Goal: Task Accomplishment & Management: Manage account settings

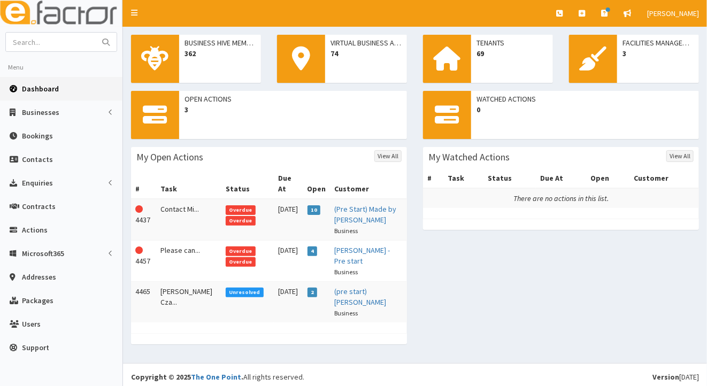
click at [226, 247] on span "Overdue" at bounding box center [241, 252] width 30 height 10
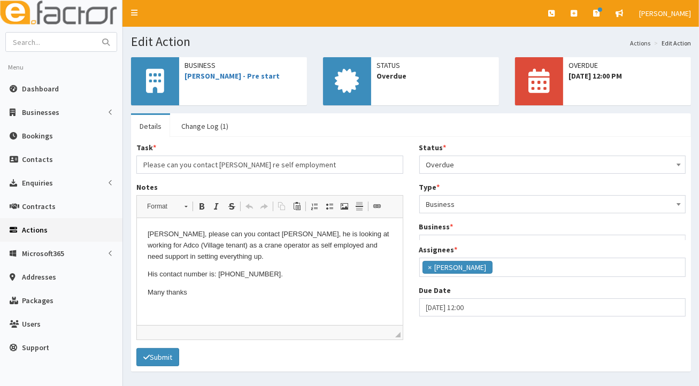
scroll to position [26, 0]
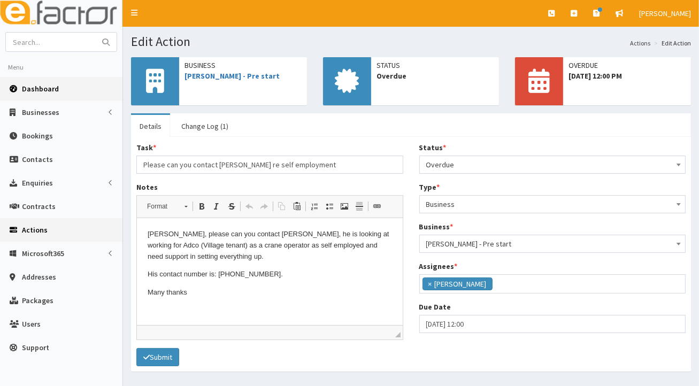
click at [48, 90] on span "Dashboard" at bounding box center [40, 89] width 37 height 10
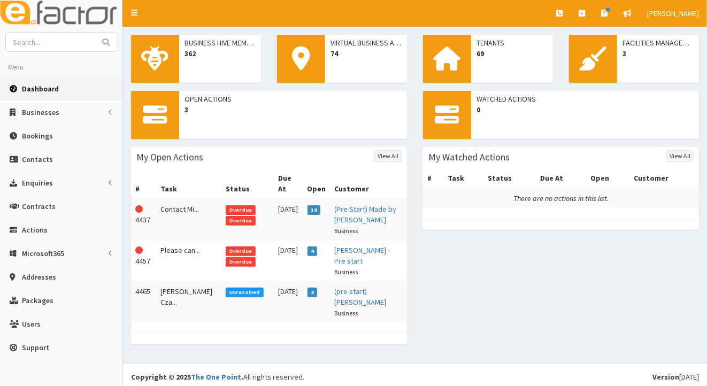
click at [231, 205] on span "Overdue" at bounding box center [241, 210] width 30 height 10
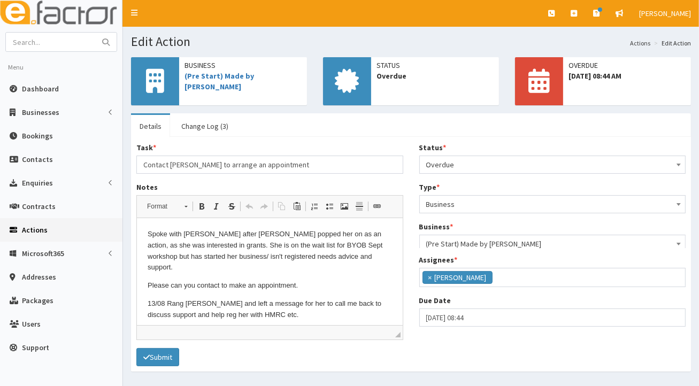
scroll to position [26, 0]
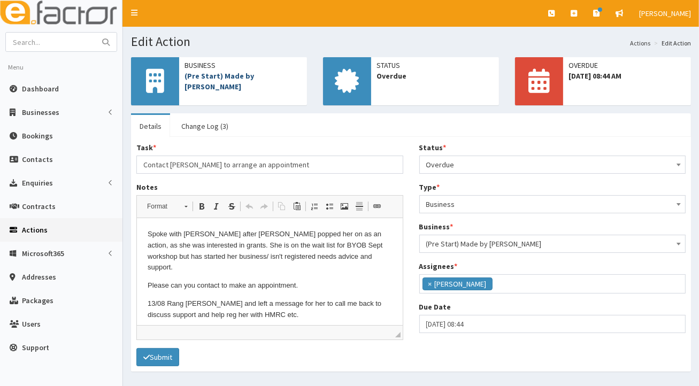
click at [254, 77] on link "(Pre Start) Made by Miriam" at bounding box center [220, 81] width 70 height 20
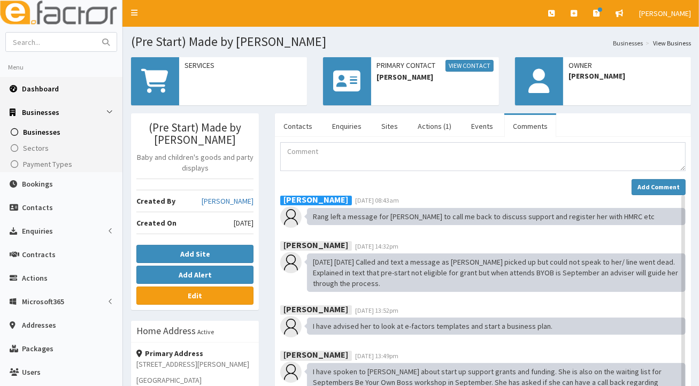
click at [29, 92] on span "Dashboard" at bounding box center [40, 89] width 37 height 10
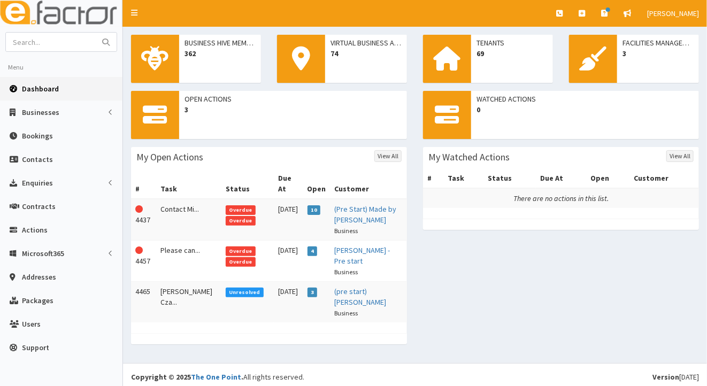
click at [226, 205] on span "Overdue" at bounding box center [241, 210] width 30 height 10
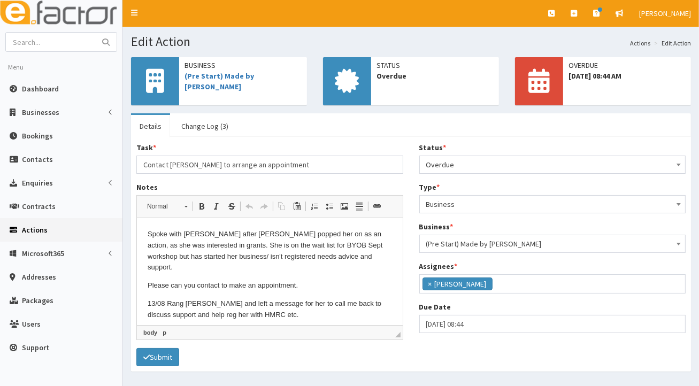
click at [281, 303] on p "13/08 Rang [PERSON_NAME] and left a message for her to call me back to discuss …" at bounding box center [269, 310] width 245 height 22
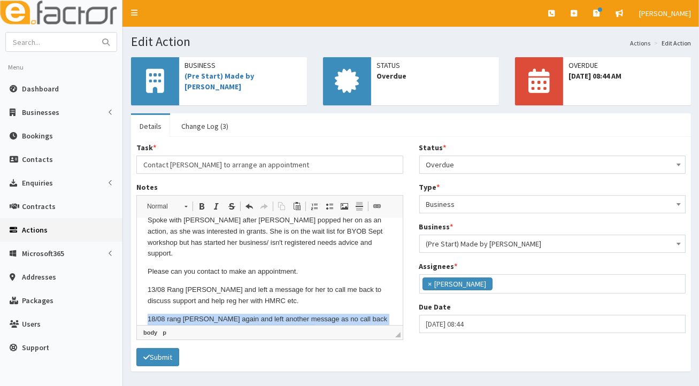
scroll to position [24, 0]
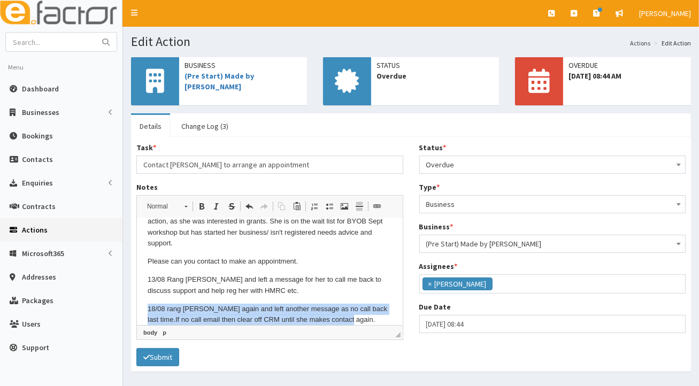
drag, startPoint x: 146, startPoint y: 309, endPoint x: 367, endPoint y: 312, distance: 221.0
click at [369, 314] on html "Spoke with [PERSON_NAME] after [PERSON_NAME] popped her on as an action, as she…" at bounding box center [269, 265] width 266 height 142
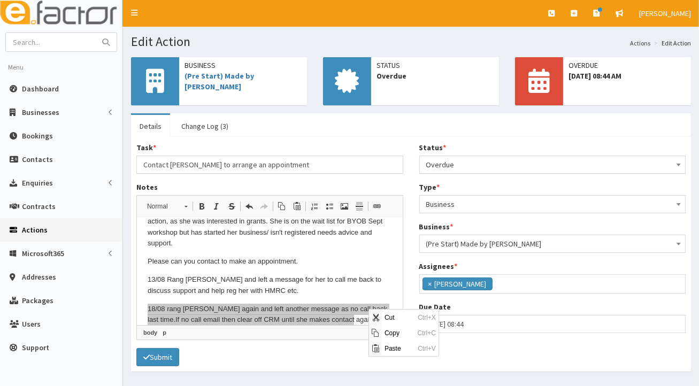
scroll to position [0, 0]
click at [382, 331] on span "Copy" at bounding box center [398, 333] width 33 height 16
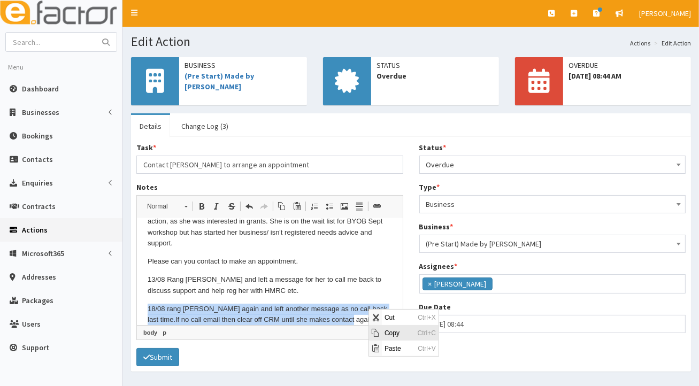
copy p "18/08 rang [PERSON_NAME] again and left another message as no call back last ti…"
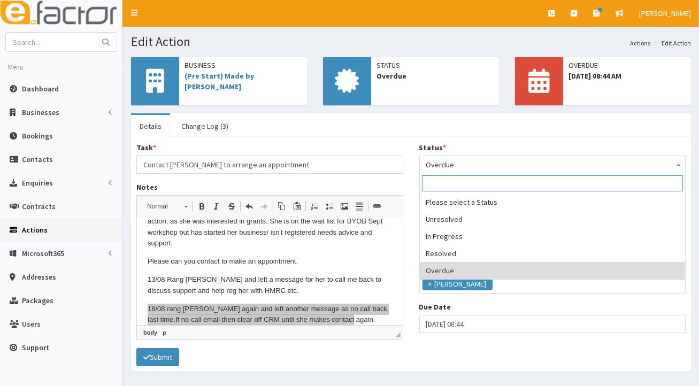
click at [679, 161] on span at bounding box center [679, 163] width 11 height 15
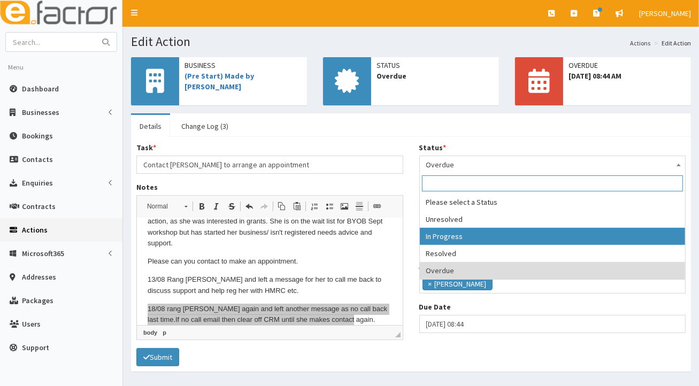
select select "2"
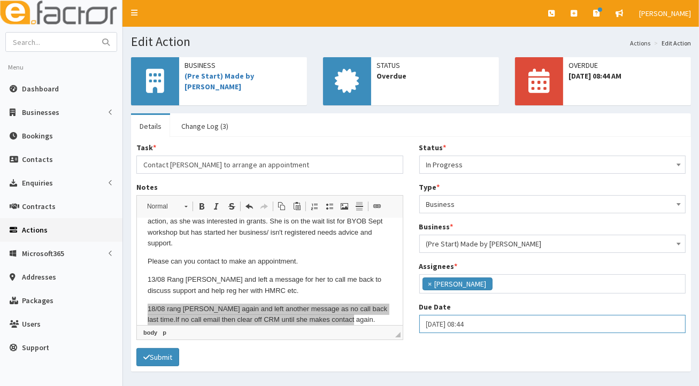
select select "8"
select select "44"
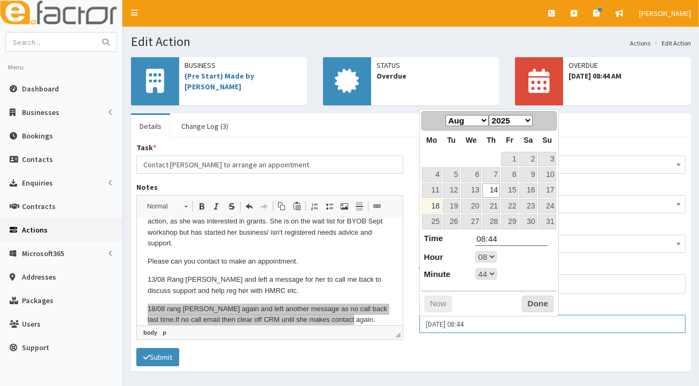
drag, startPoint x: 426, startPoint y: 322, endPoint x: 522, endPoint y: 318, distance: 96.4
click at [522, 318] on input "14-08-2025 08:44" at bounding box center [553, 324] width 267 height 18
click at [475, 204] on link "20" at bounding box center [471, 206] width 20 height 14
type input "20-08-2025 08:44"
select select "8"
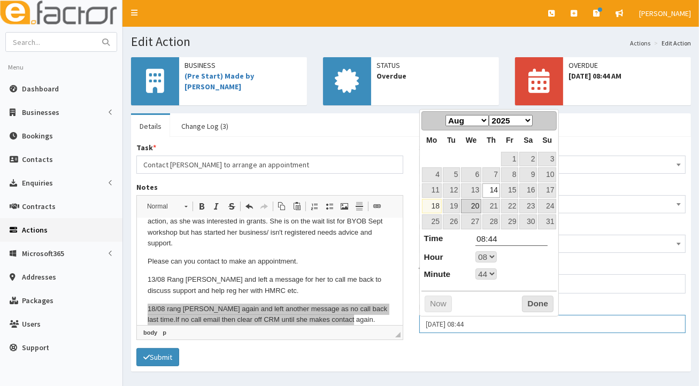
select select "44"
click at [495, 257] on select "00 01 02 03 04 05 06 07 08 09 10 11 12 13 14 15 16 17 18 19 20 21 22 23" at bounding box center [486, 257] width 21 height 11
type input "20-08-2025 17:44"
type input "17:44"
select select "17"
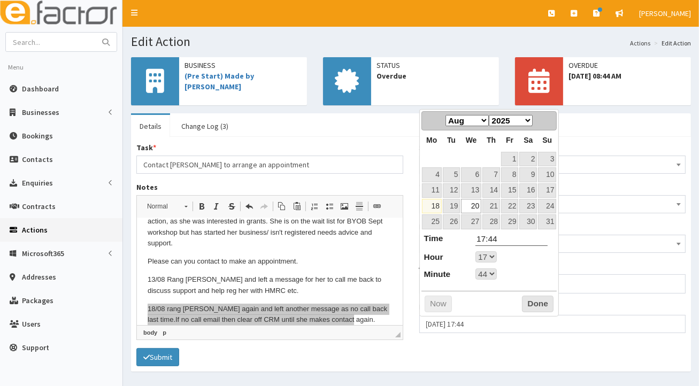
select select "44"
click at [491, 273] on select "00 01 02 03 04 05 06 07 08 09 10 11 12 13 14 15 16 17 18 19 20 21 22 23 24 25 2…" at bounding box center [486, 274] width 21 height 11
type input "20-08-2025 17:00"
type input "17:00"
select select "17"
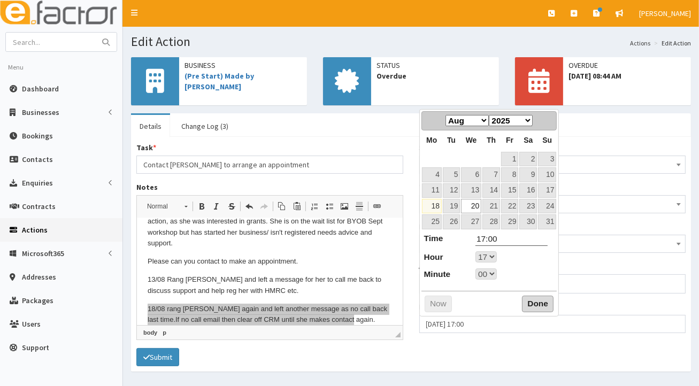
click at [533, 304] on button "Done" at bounding box center [538, 304] width 32 height 17
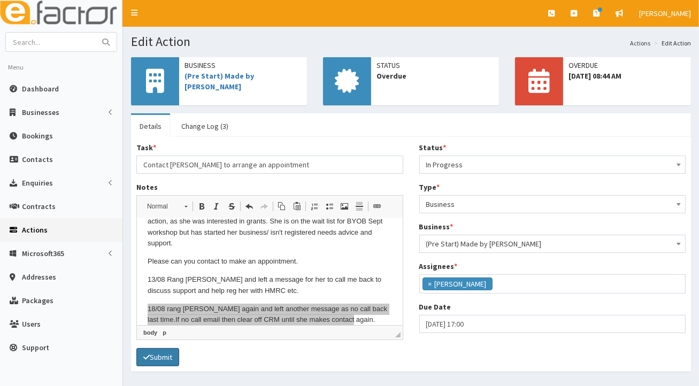
click at [167, 357] on button "Submit" at bounding box center [157, 357] width 43 height 18
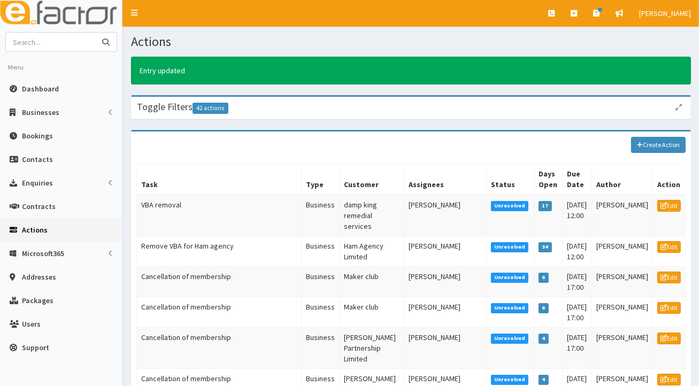
click at [45, 39] on input "text" at bounding box center [51, 42] width 90 height 19
type input "Made by Miriram"
click at [104, 41] on icon "submit" at bounding box center [105, 42] width 7 height 7
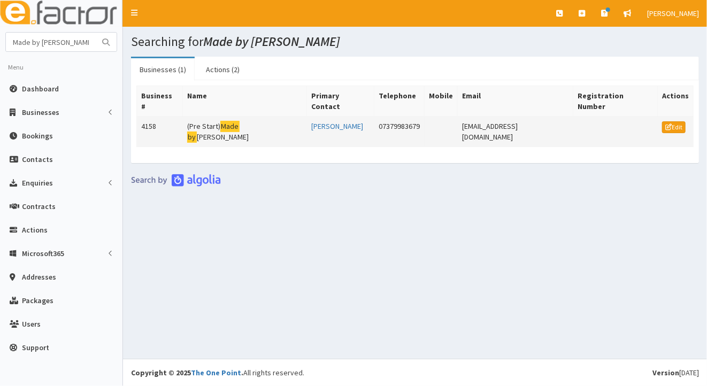
click at [197, 132] on mark "by" at bounding box center [192, 137] width 10 height 11
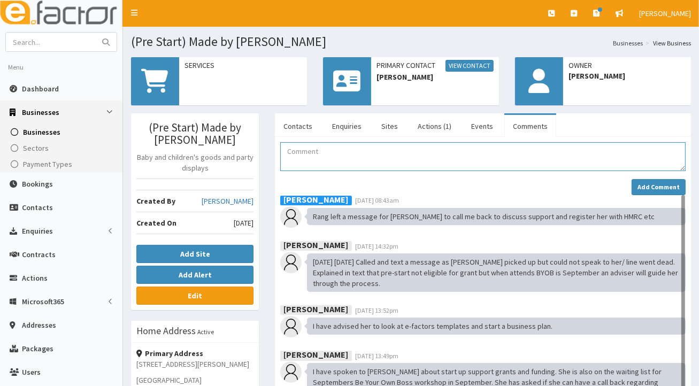
click at [298, 155] on textarea "Comment" at bounding box center [483, 156] width 406 height 29
paste textarea "18/08 rang Miriam again and left another message as no call back last time.If n…"
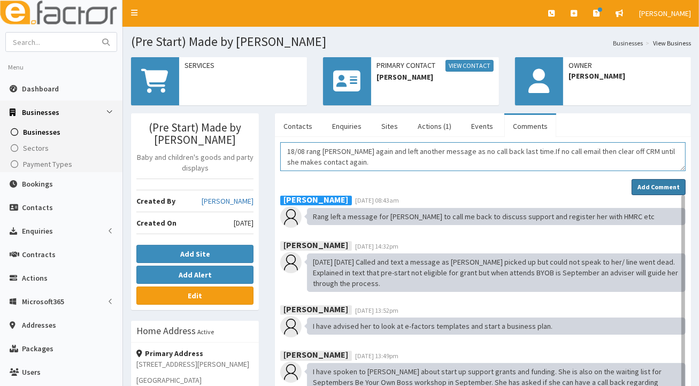
type textarea "18/08 rang Miriam again and left another message as no call back last time.If n…"
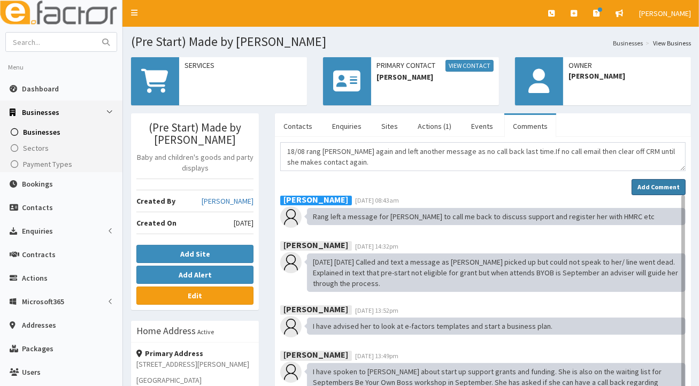
click at [645, 185] on strong "Add Comment" at bounding box center [659, 187] width 42 height 8
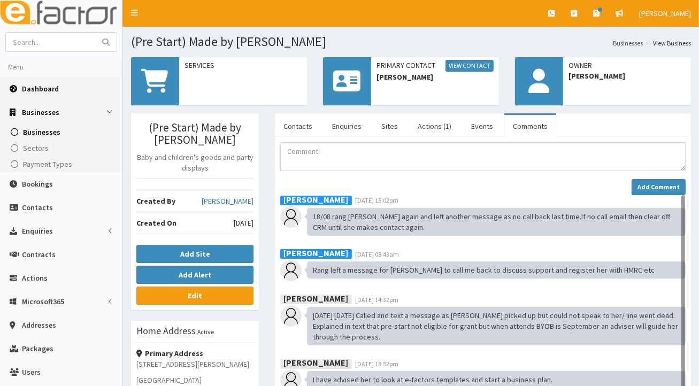
click at [26, 89] on span "Dashboard" at bounding box center [40, 89] width 37 height 10
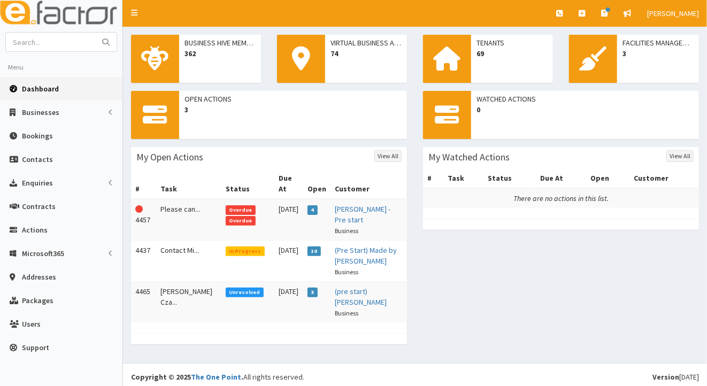
click at [226, 205] on span "Overdue" at bounding box center [241, 210] width 30 height 10
